Goal: Task Accomplishment & Management: Manage account settings

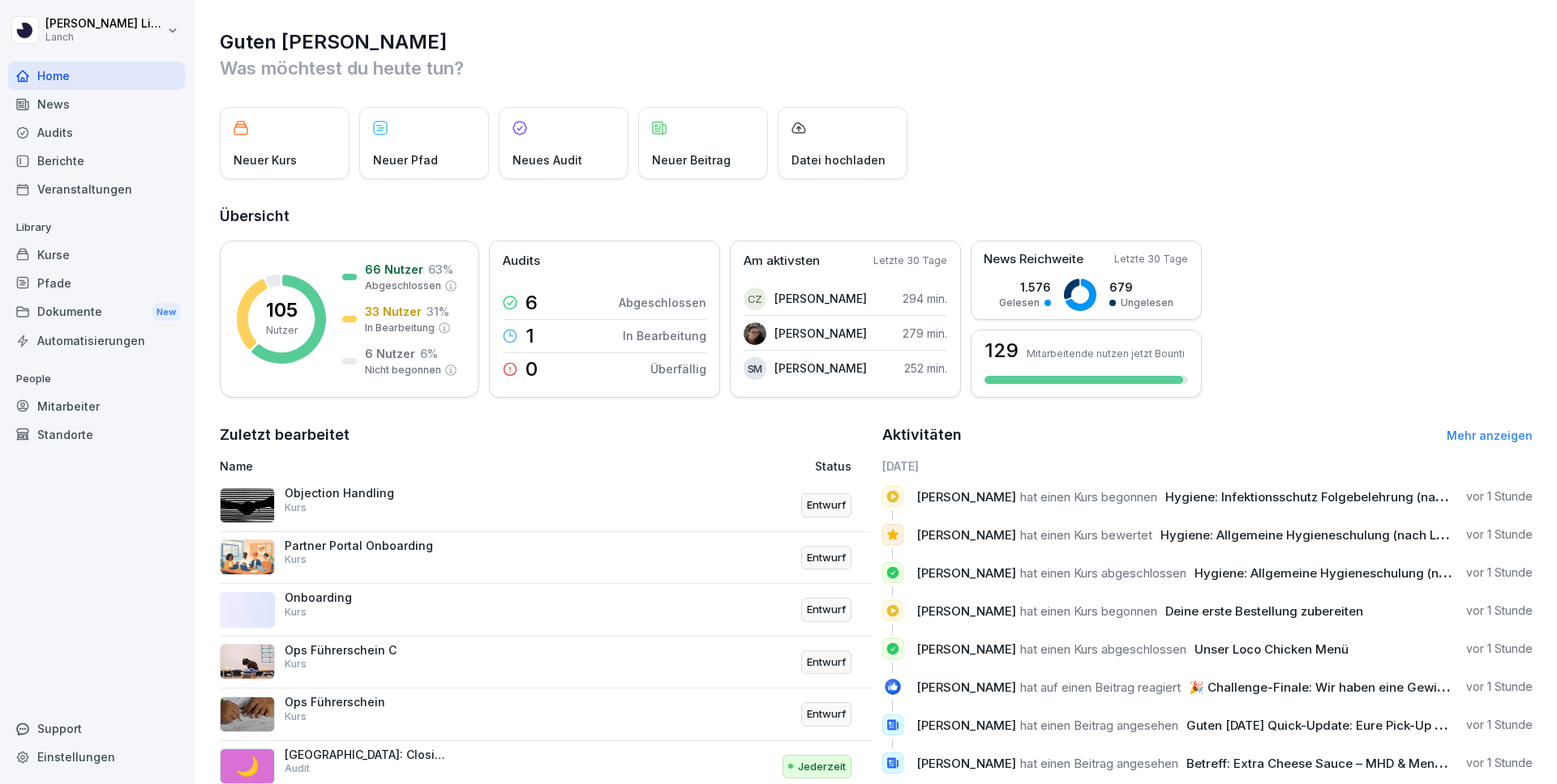
click at [56, 273] on div "Pfade" at bounding box center [96, 283] width 176 height 28
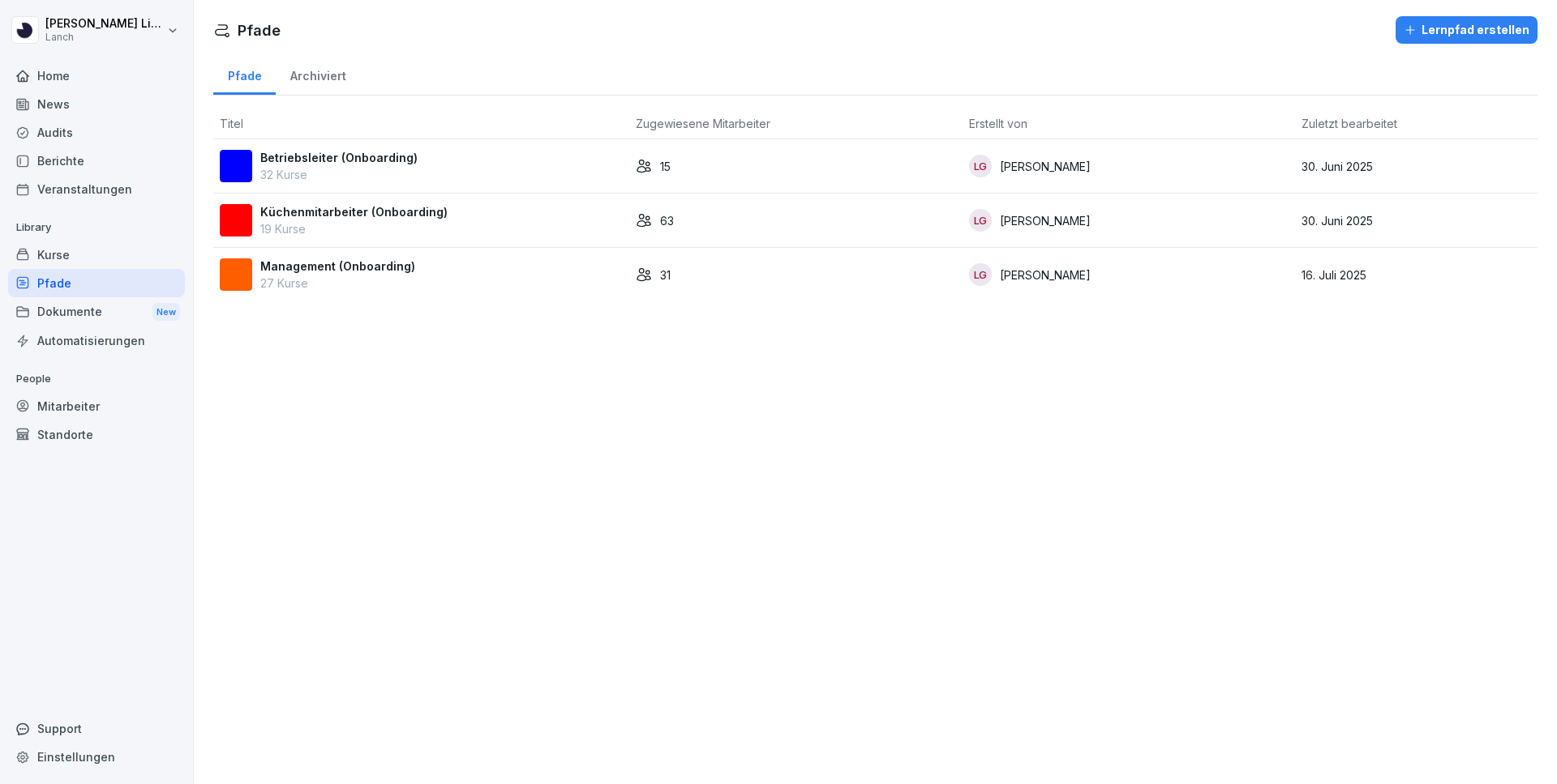
click at [376, 165] on p "Betriebsleiter (Onboarding)" at bounding box center [338, 157] width 157 height 17
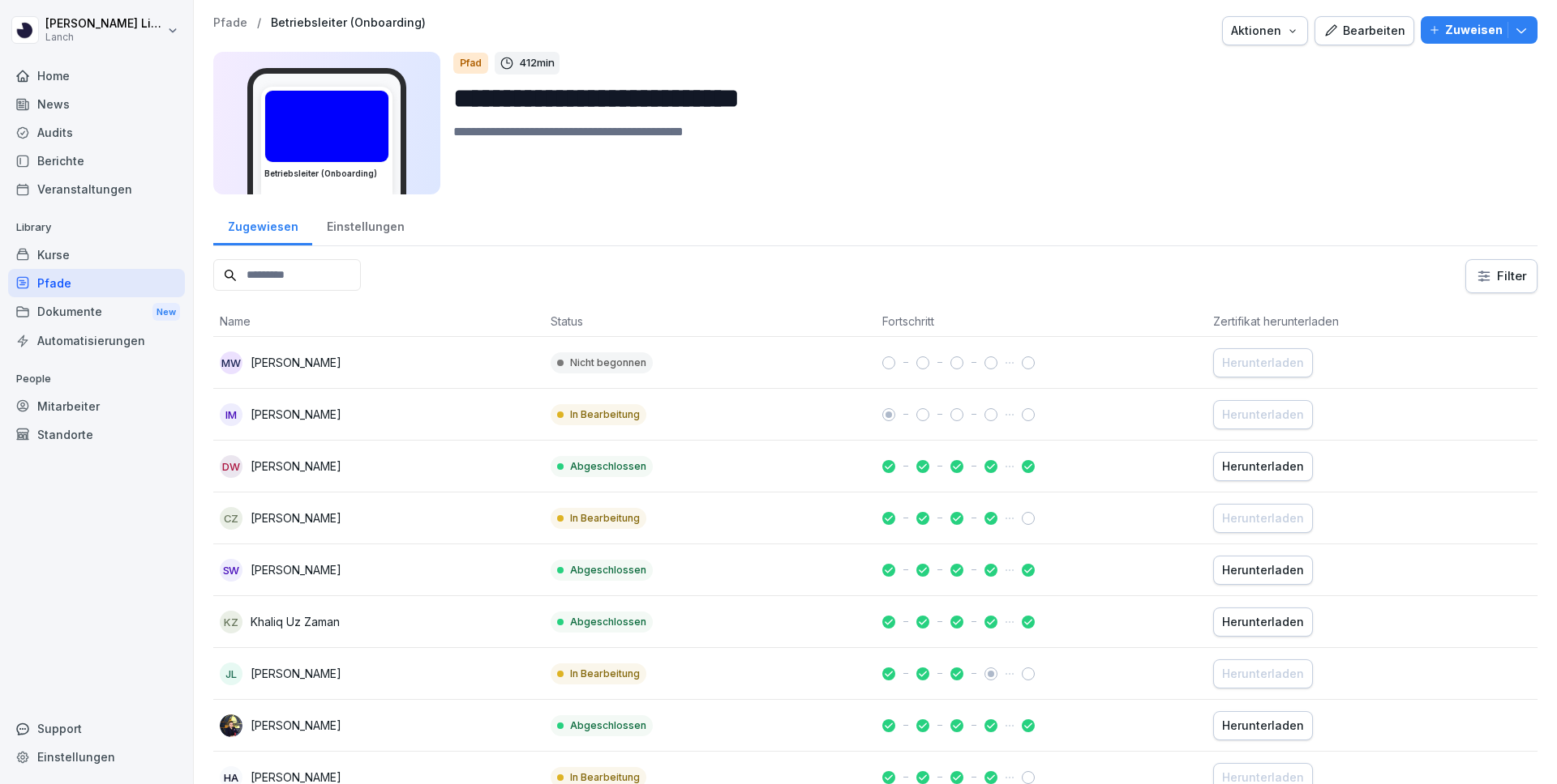
click at [313, 281] on input at bounding box center [286, 275] width 147 height 31
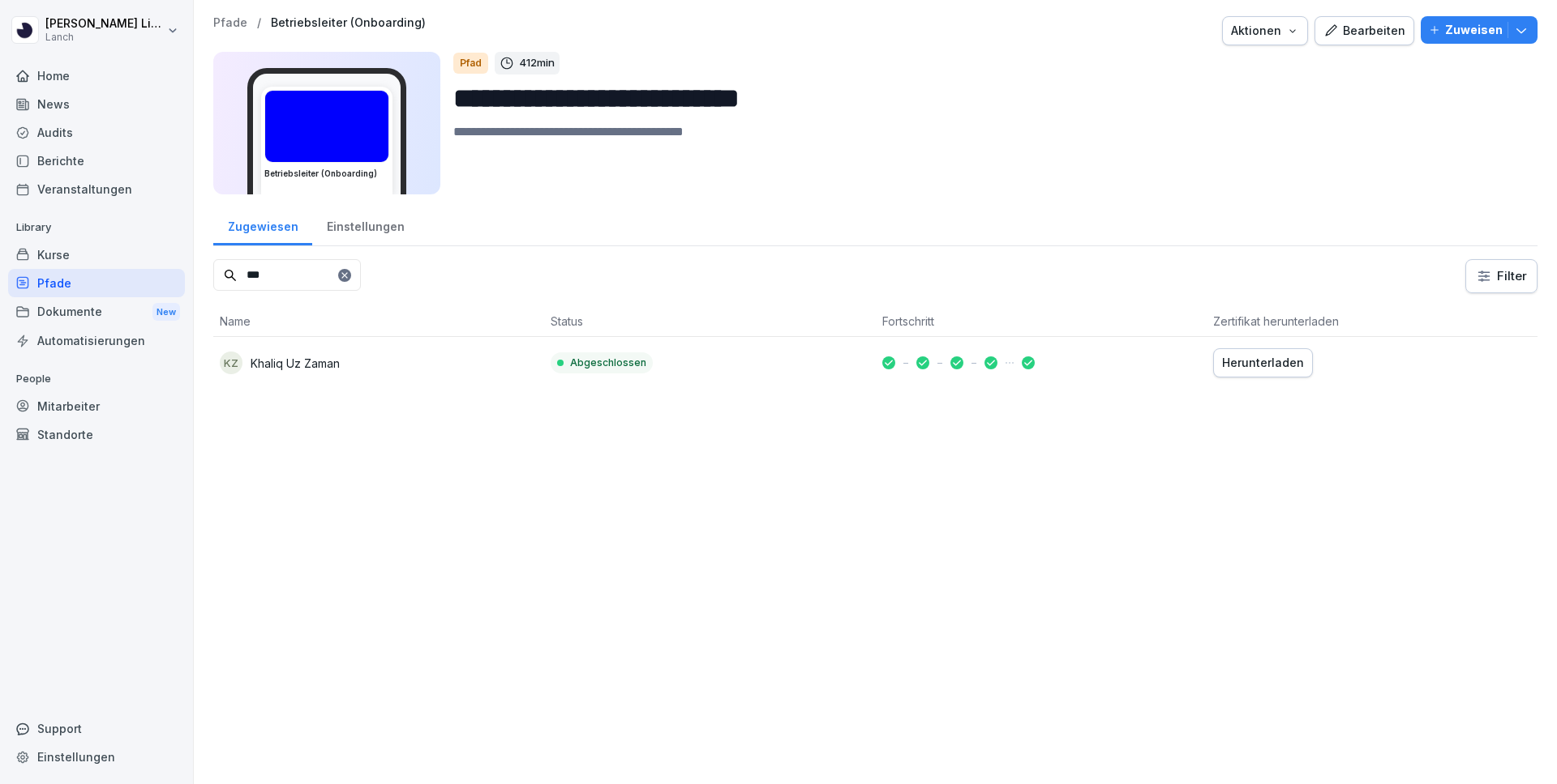
type input "***"
click at [291, 385] on td "KZ Khaliq Uz Zaman" at bounding box center [377, 363] width 330 height 52
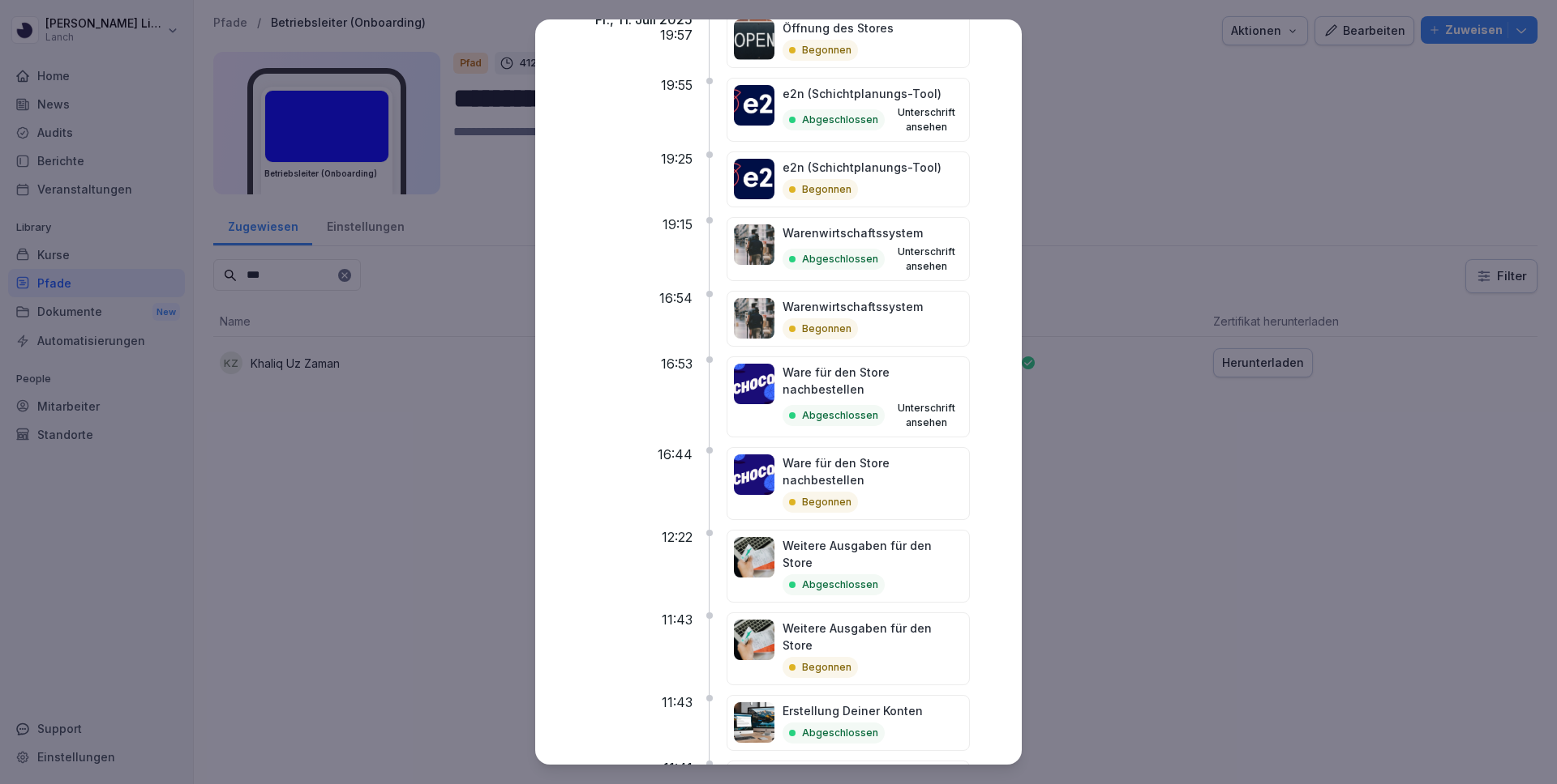
scroll to position [1944, 0]
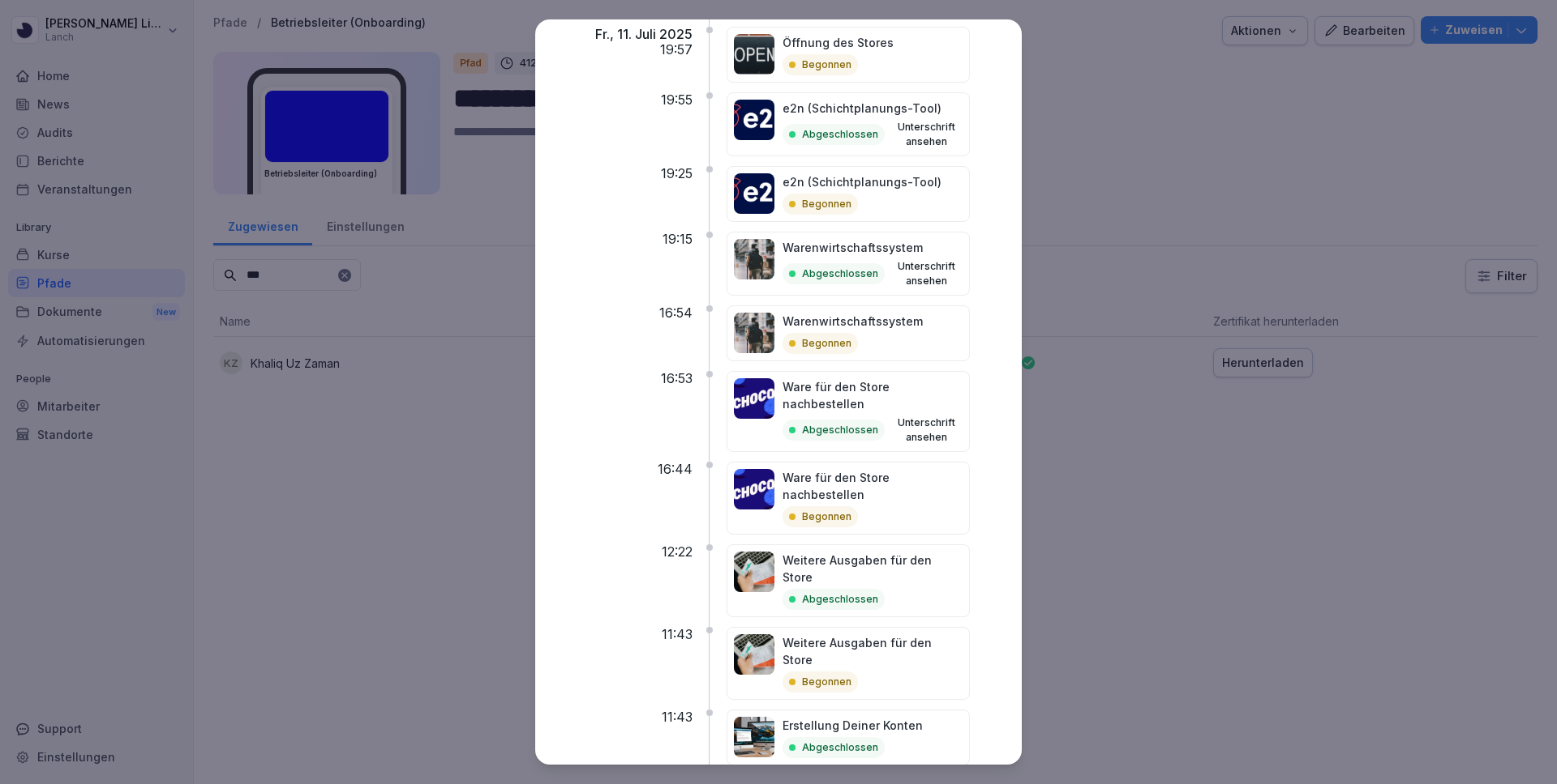
click at [766, 469] on img at bounding box center [753, 489] width 40 height 40
click at [915, 416] on button "Unterschrift ansehen" at bounding box center [927, 430] width 72 height 29
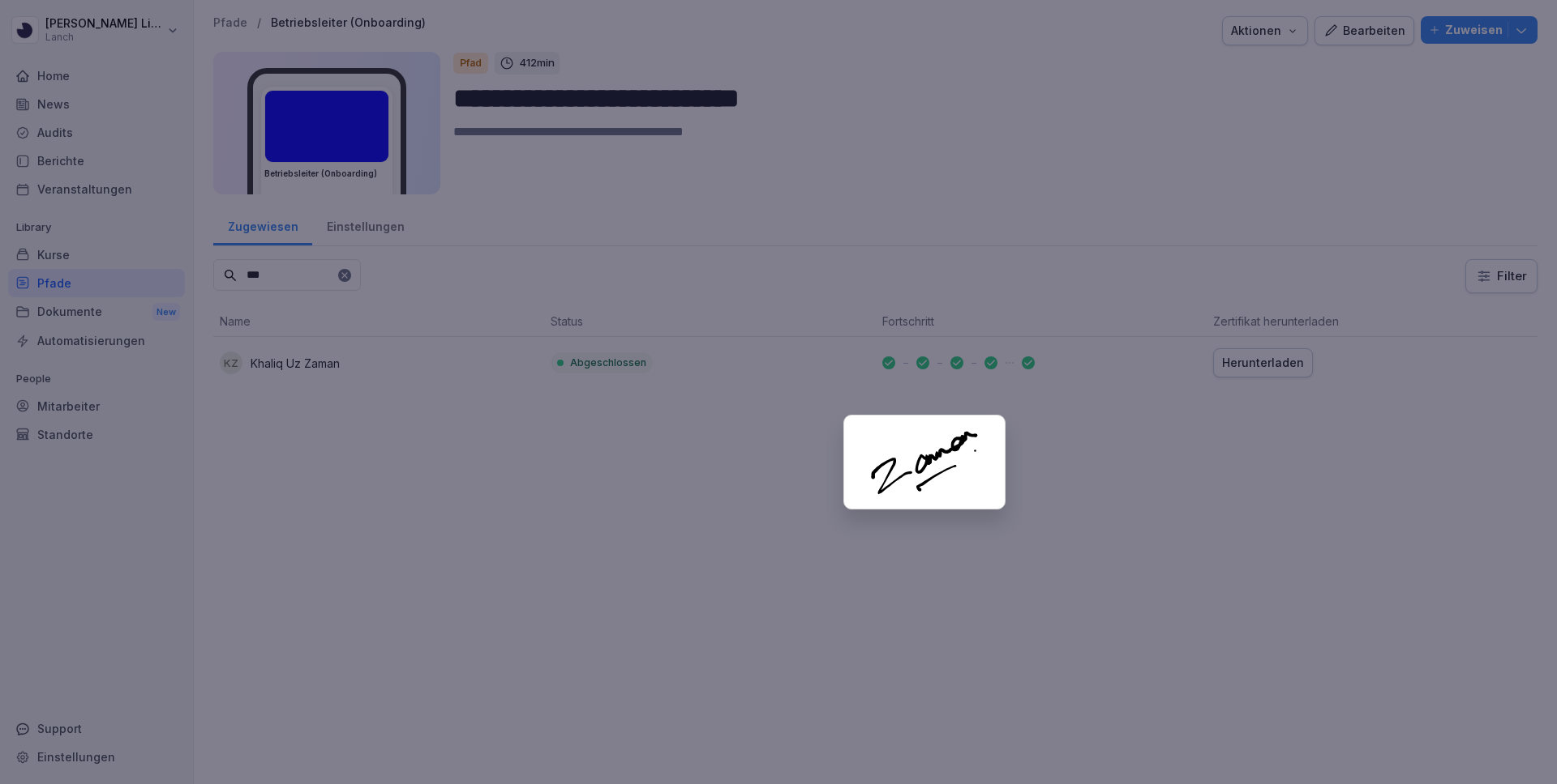
click at [1144, 441] on div at bounding box center [778, 392] width 1557 height 784
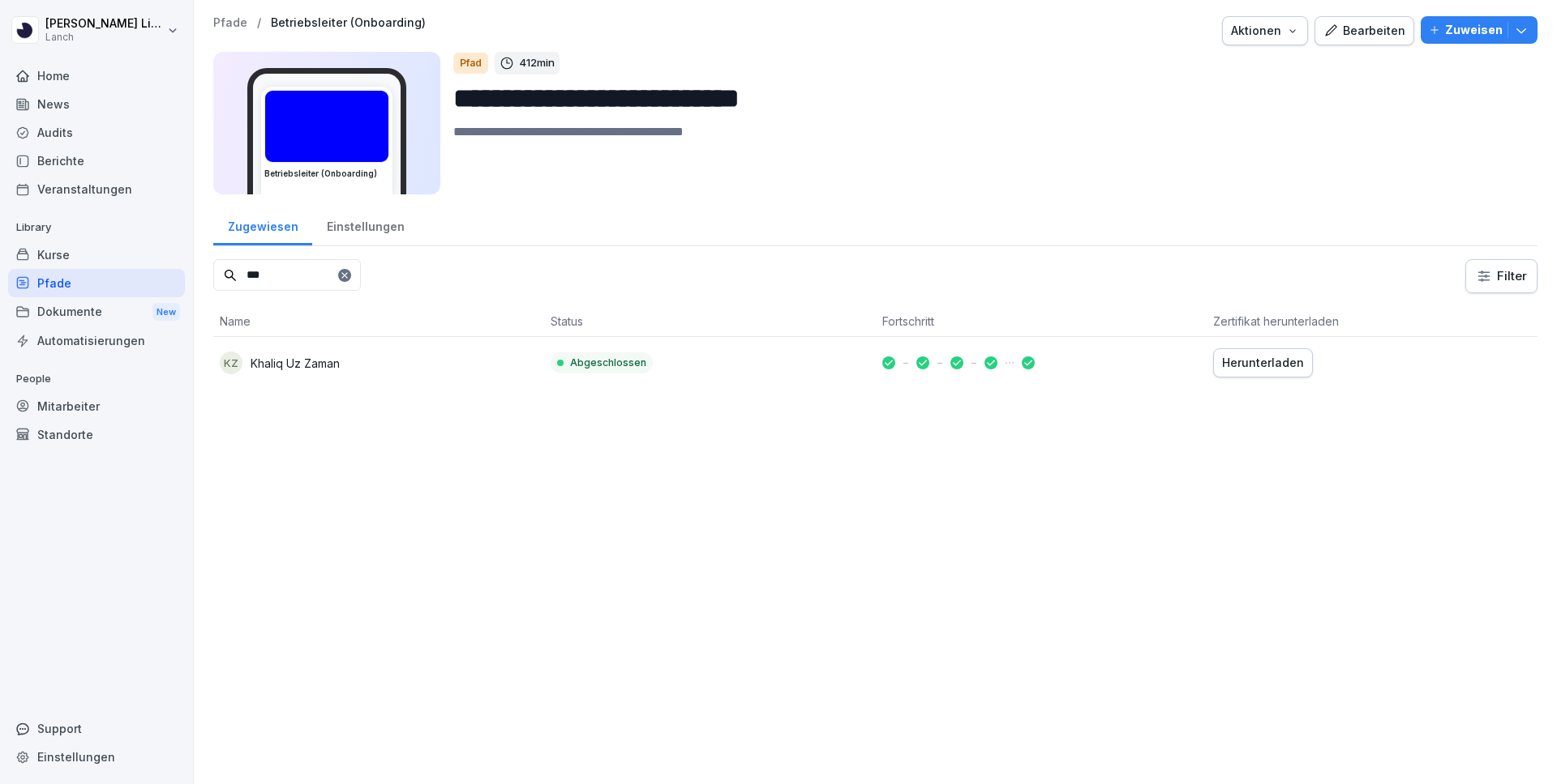
click at [59, 256] on div "Kurse" at bounding box center [96, 255] width 176 height 28
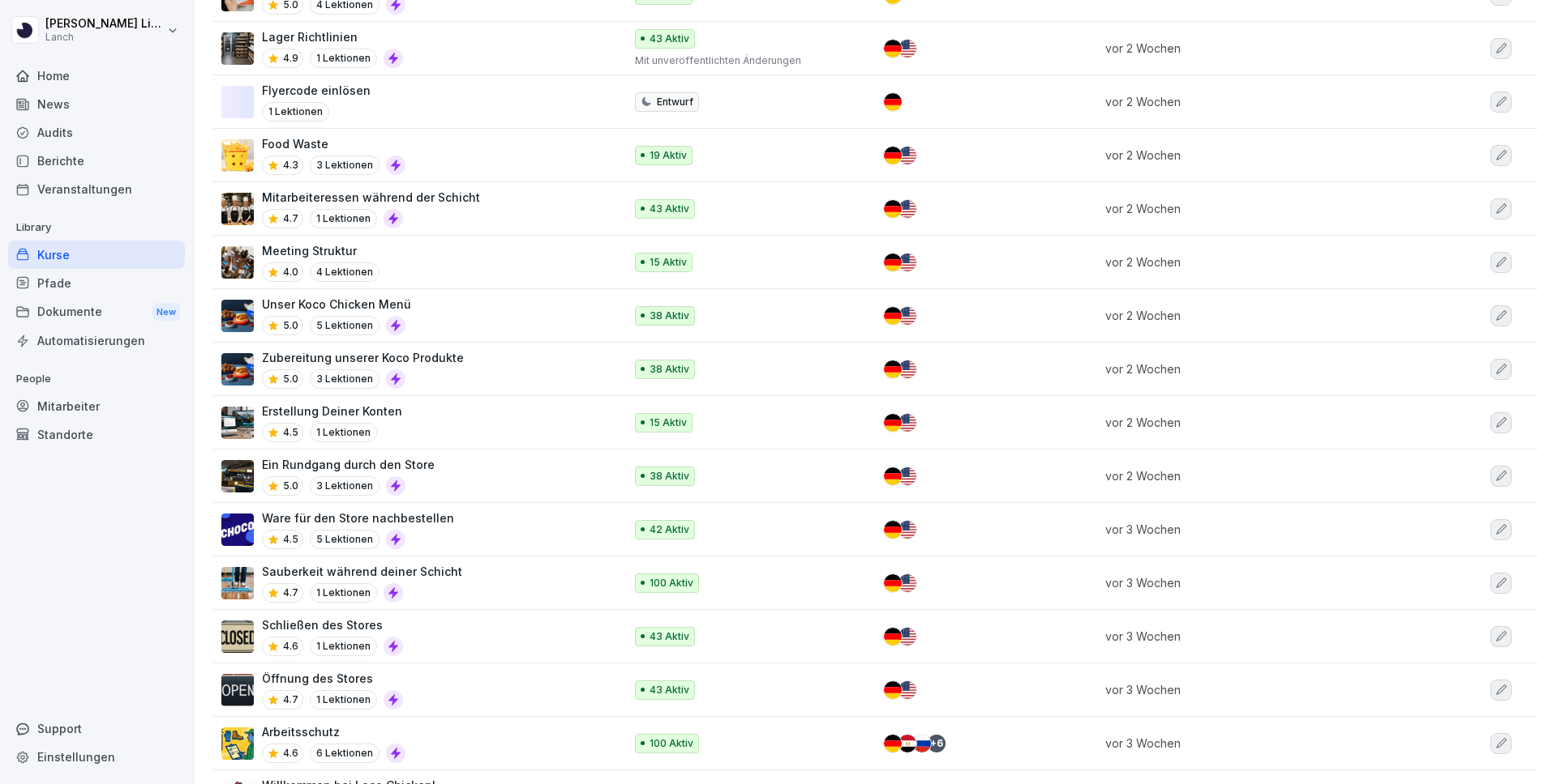
scroll to position [634, 0]
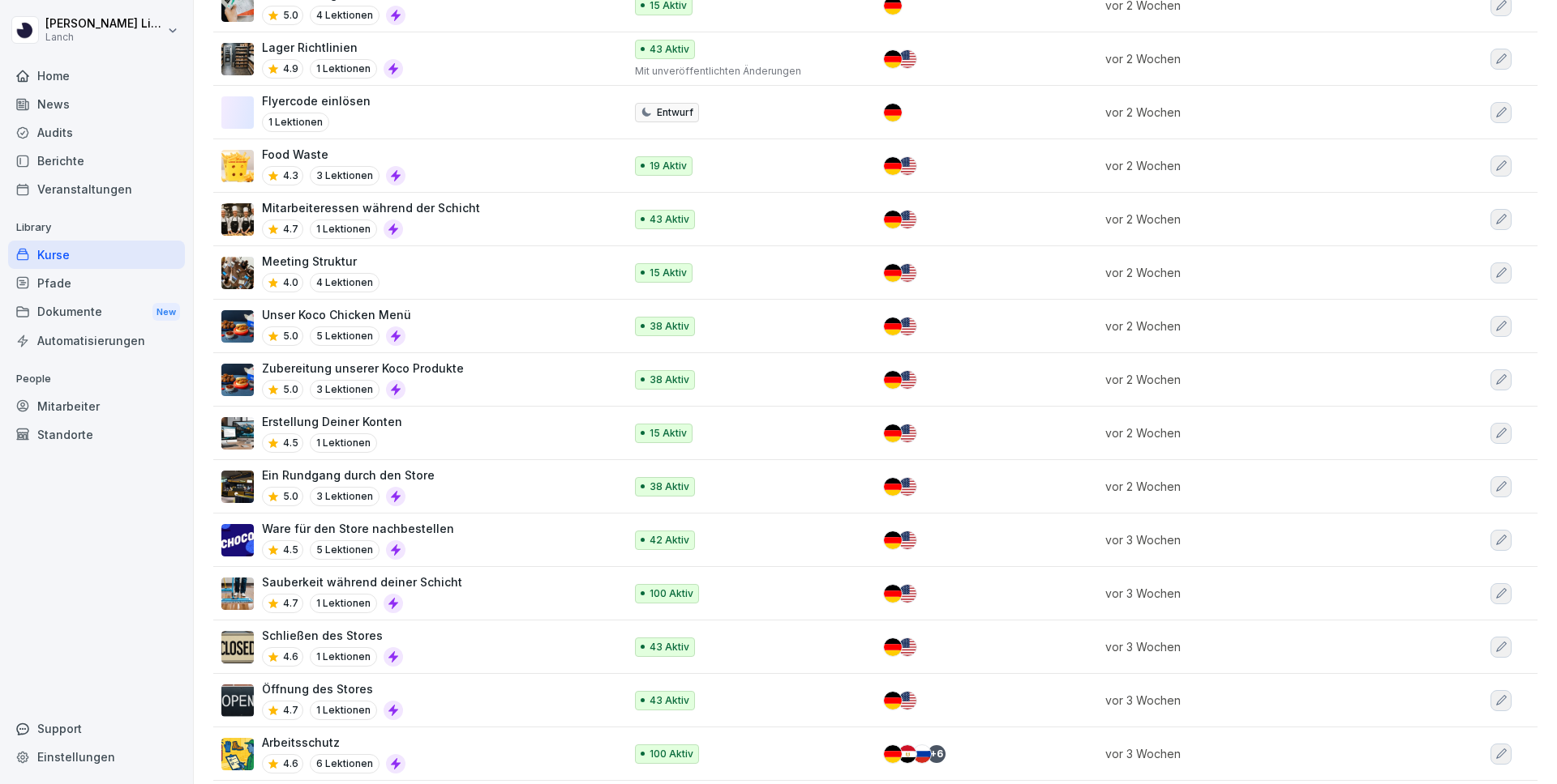
click at [433, 524] on p "Ware für den Store nachbestellen" at bounding box center [358, 528] width 192 height 17
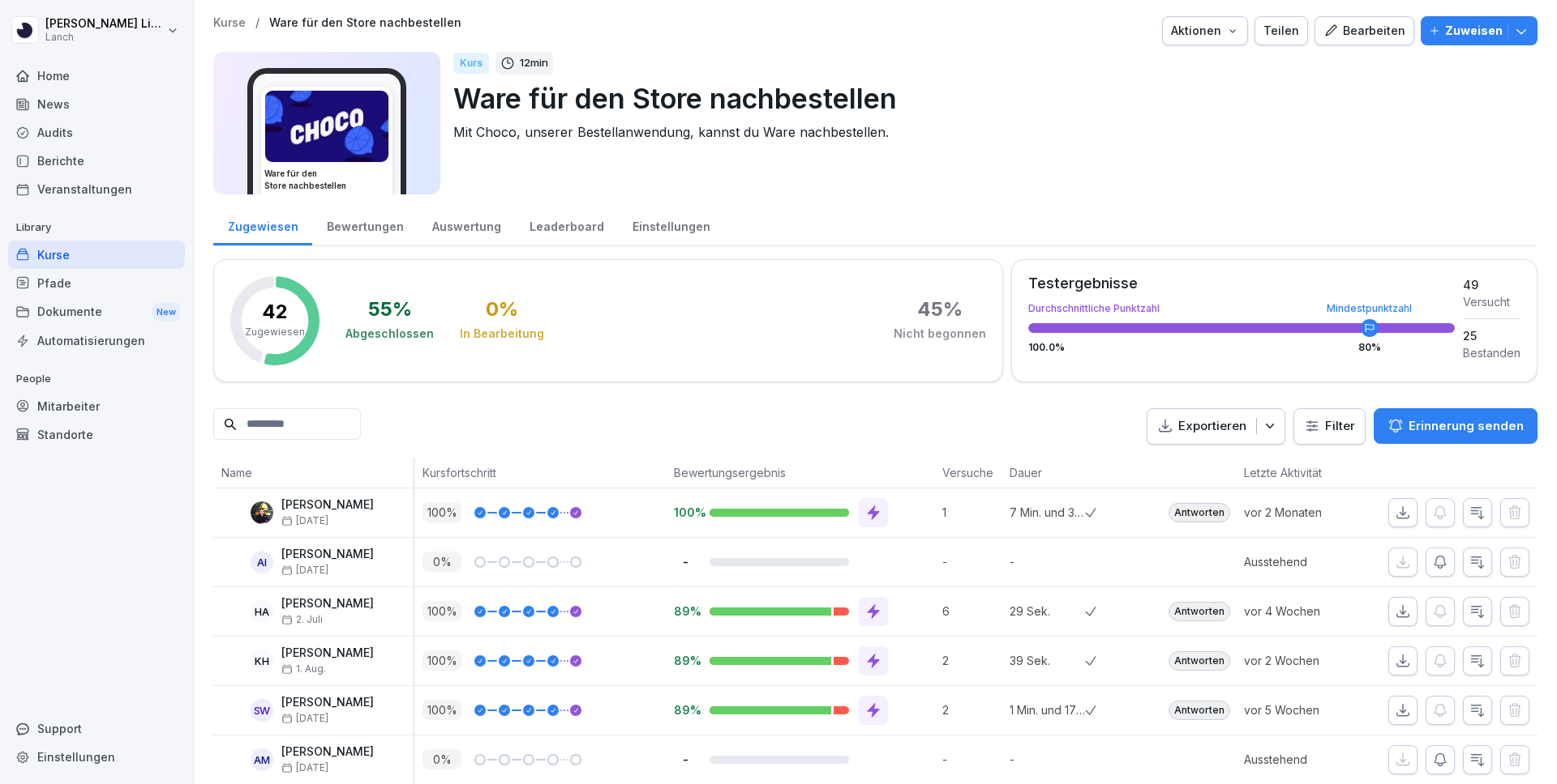
click at [326, 437] on input at bounding box center [286, 424] width 147 height 31
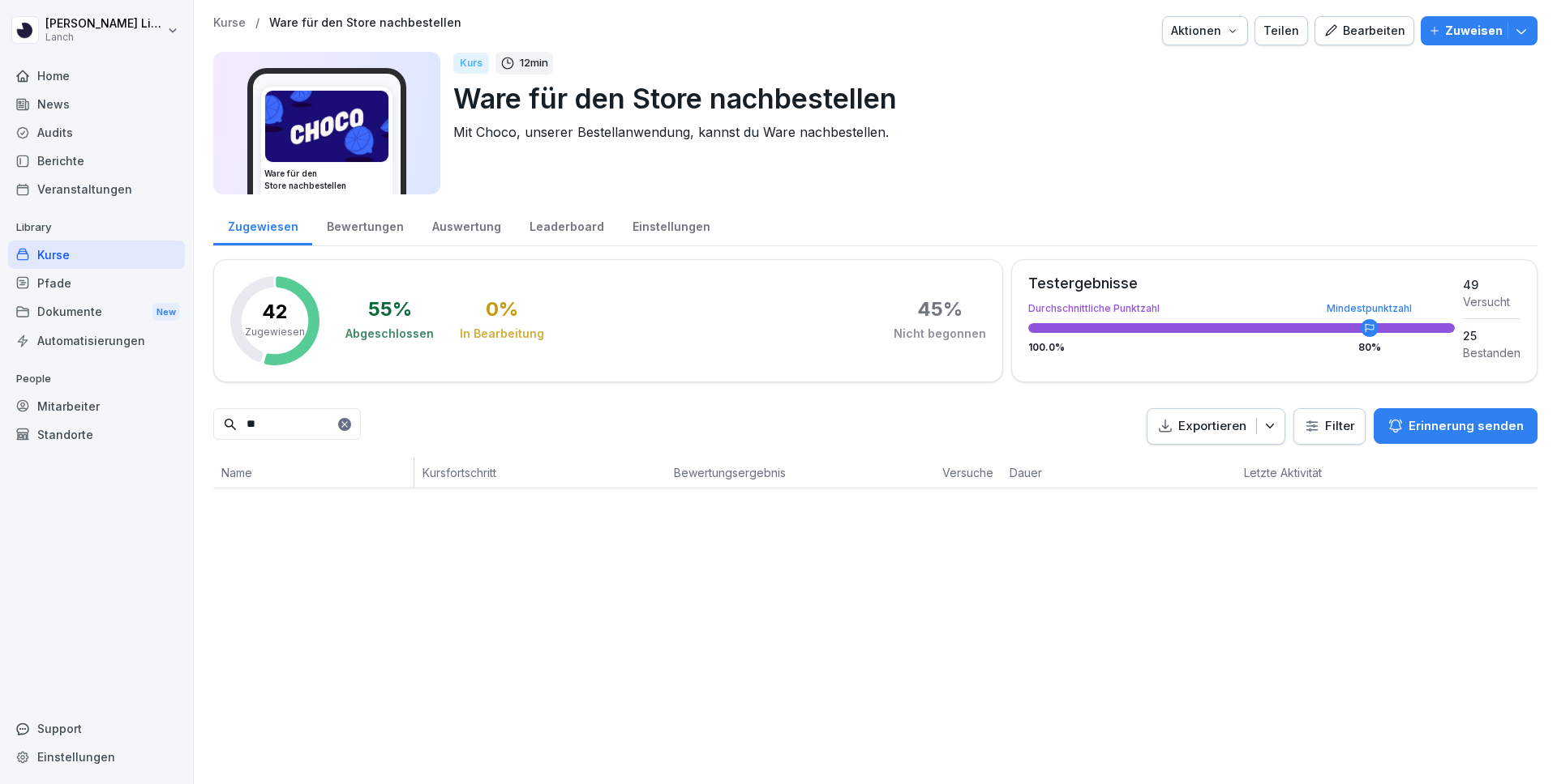
type input "*"
type input "***"
click at [1526, 40] on button "Zuweisen" at bounding box center [1479, 31] width 117 height 29
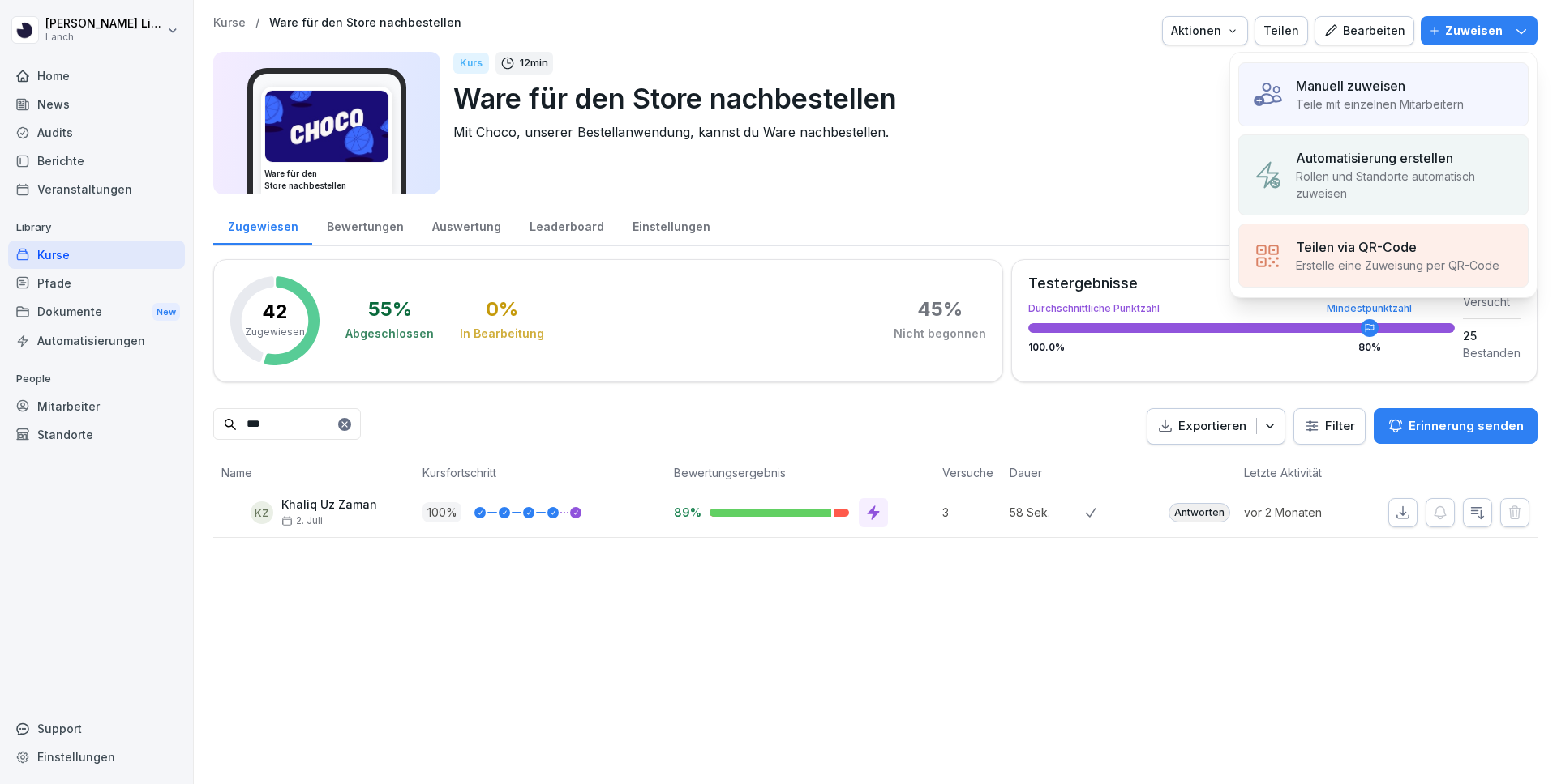
click at [739, 406] on div "Zugewiesen Bewertungen Auswertung Leaderboard Einstellungen 42 Zugewiesen 55 % …" at bounding box center [875, 370] width 1324 height 334
